Goal: Task Accomplishment & Management: Use online tool/utility

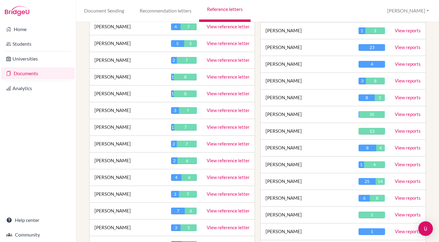
scroll to position [964, 0]
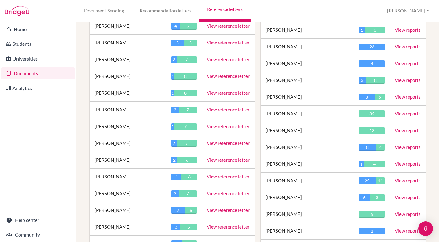
click at [227, 141] on link "View reference letter" at bounding box center [228, 143] width 43 height 5
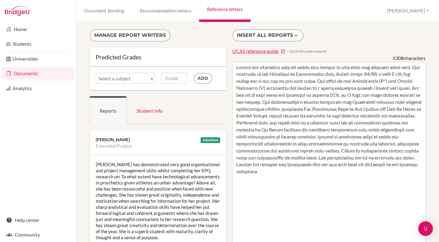
click at [161, 188] on div "Sienna has demonstrated very good organisational and project management skills …" at bounding box center [158, 200] width 137 height 91
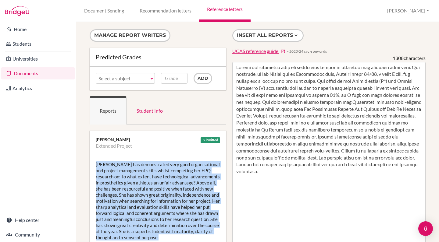
click at [161, 188] on div "Sienna has demonstrated very good organisational and project management skills …" at bounding box center [158, 200] width 137 height 91
copy div "Sienna has demonstrated very good organisational and project management skills …"
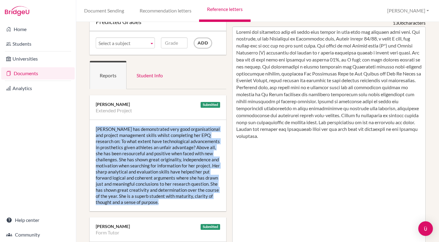
scroll to position [16, 0]
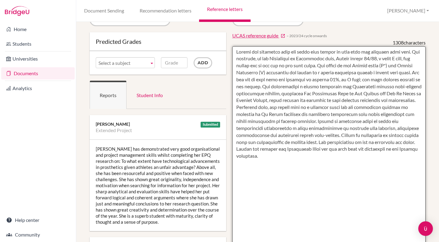
drag, startPoint x: 325, startPoint y: 153, endPoint x: 232, endPoint y: 49, distance: 139.5
click at [232, 49] on textarea at bounding box center [329, 222] width 194 height 352
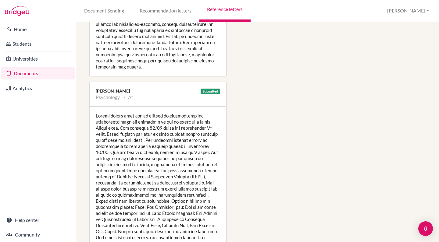
scroll to position [1087, 0]
click at [150, 177] on div at bounding box center [158, 180] width 137 height 146
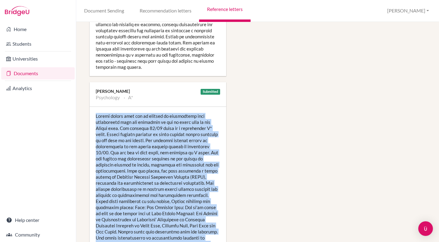
click at [150, 177] on div at bounding box center [158, 180] width 137 height 146
click at [161, 159] on div at bounding box center [158, 180] width 137 height 146
drag, startPoint x: 213, startPoint y: 214, endPoint x: 95, endPoint y: 84, distance: 175.5
click at [95, 107] on div at bounding box center [158, 180] width 137 height 146
copy div "Sienna showed that she is capable of exceptional exam performance when she atte…"
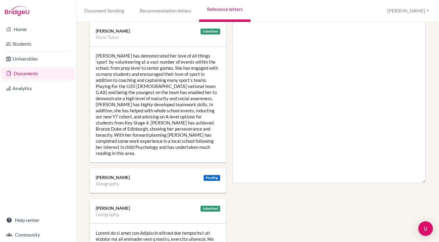
scroll to position [231, 0]
click at [109, 146] on div "Sienna has demonstrated her love of all things ‘sport’ by volunteering at a vas…" at bounding box center [158, 105] width 137 height 116
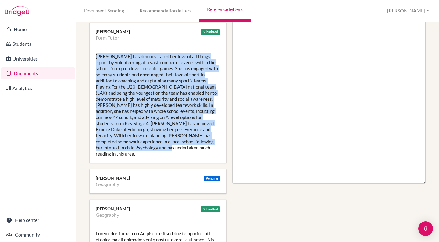
drag, startPoint x: 106, startPoint y: 148, endPoint x: 90, endPoint y: 55, distance: 94.9
click at [90, 55] on div "Sienna has demonstrated her love of all things ‘sport’ by volunteering at a vas…" at bounding box center [158, 105] width 137 height 116
copy div "Sienna has demonstrated her love of all things ‘sport’ by volunteering at a vas…"
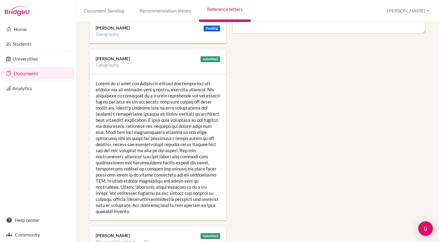
scroll to position [383, 0]
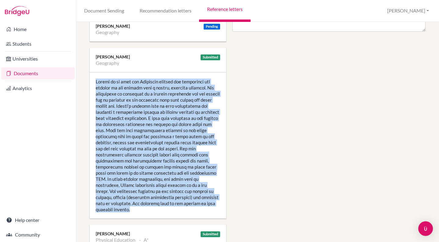
drag, startPoint x: 213, startPoint y: 198, endPoint x: 95, endPoint y: 77, distance: 168.6
click at [95, 77] on div at bounding box center [158, 146] width 137 height 146
copy div "Sienna is an able and Geography student who approaches all aspects of the subje…"
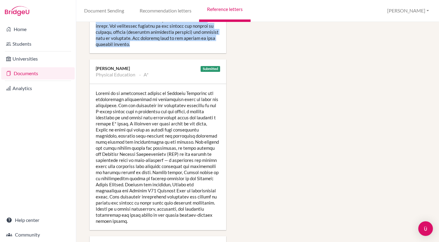
scroll to position [545, 0]
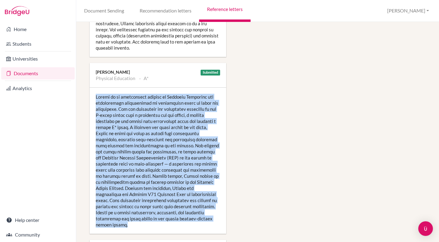
drag, startPoint x: 210, startPoint y: 207, endPoint x: 95, endPoint y: 84, distance: 168.5
click at [95, 88] on div at bounding box center [158, 161] width 137 height 146
copy div "Sienna is an outstanding student of Physical Education who consistently demonst…"
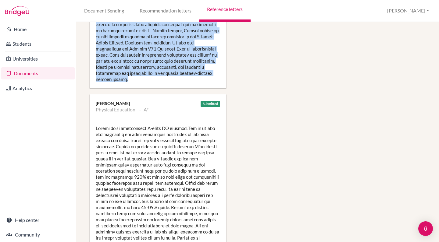
scroll to position [720, 0]
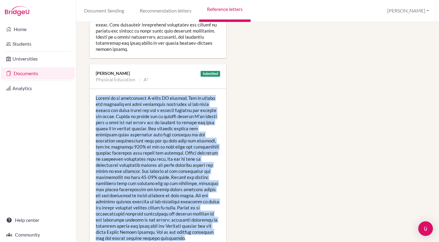
drag, startPoint x: 167, startPoint y: 213, endPoint x: 92, endPoint y: 80, distance: 152.7
click at [92, 89] on div at bounding box center [158, 168] width 137 height 159
copy div "Sienna is an exceptional A-level PE student. She is easily the strongest and mo…"
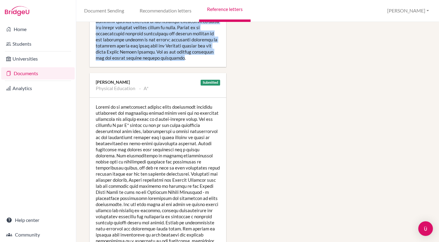
scroll to position [919, 0]
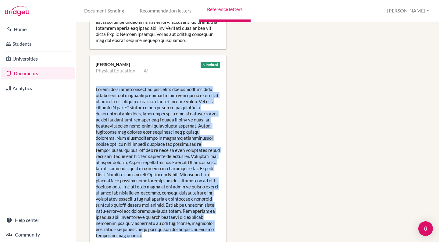
drag, startPoint x: 205, startPoint y: 205, endPoint x: 95, endPoint y: 61, distance: 180.9
click at [95, 80] on div at bounding box center [158, 162] width 137 height 165
copy div "Sienna is an outstanding student whose consistent academic excellence and leade…"
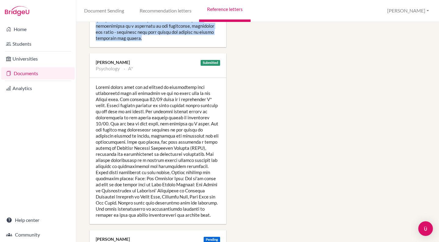
scroll to position [1117, 0]
